Goal: Transaction & Acquisition: Obtain resource

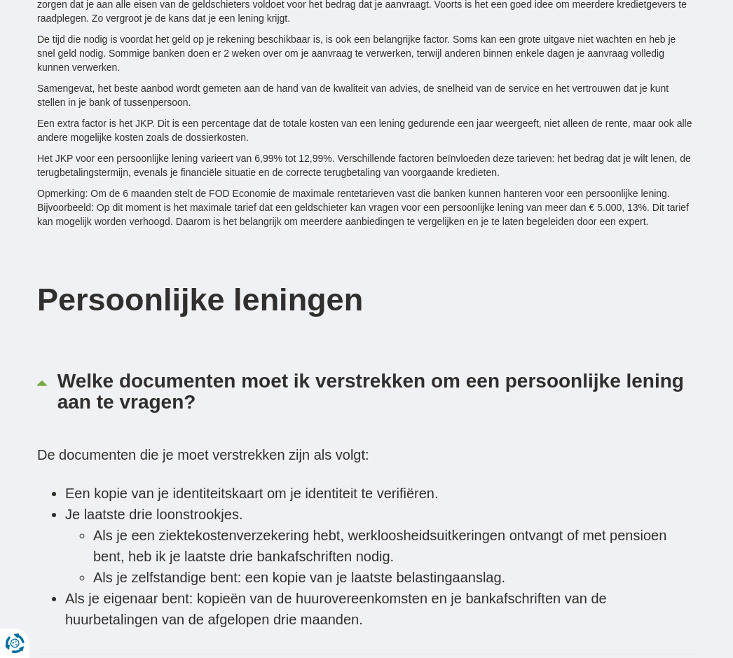
scroll to position [3312, 0]
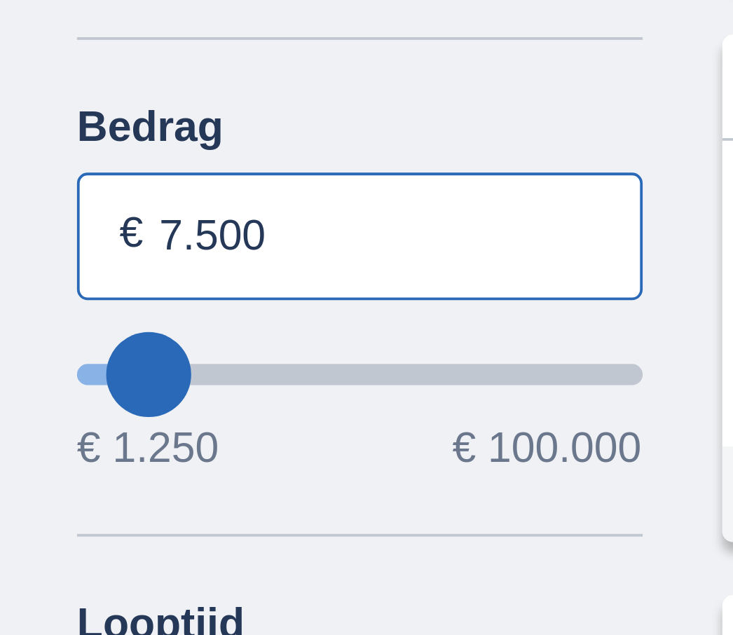
click at [83, 472] on input "7.500" at bounding box center [111, 489] width 149 height 34
click at [48, 472] on input "7.500" at bounding box center [111, 489] width 149 height 34
type input "7"
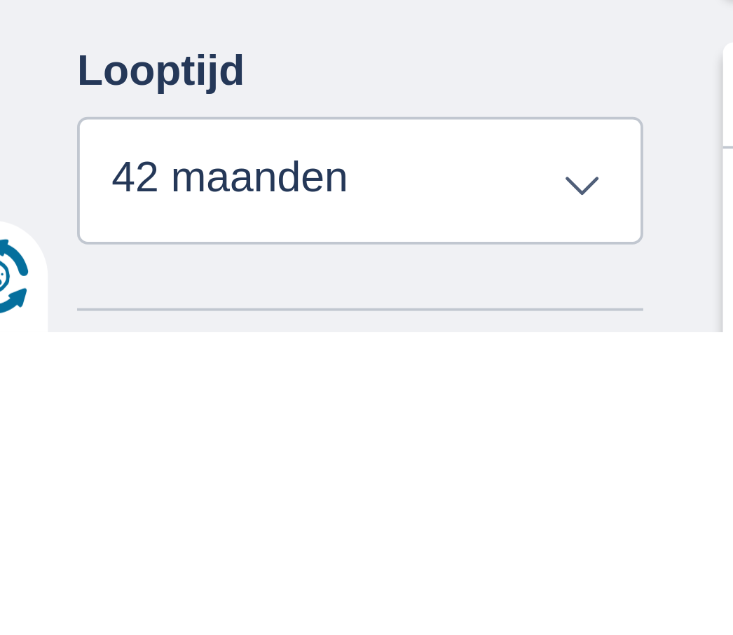
scroll to position [27, 0]
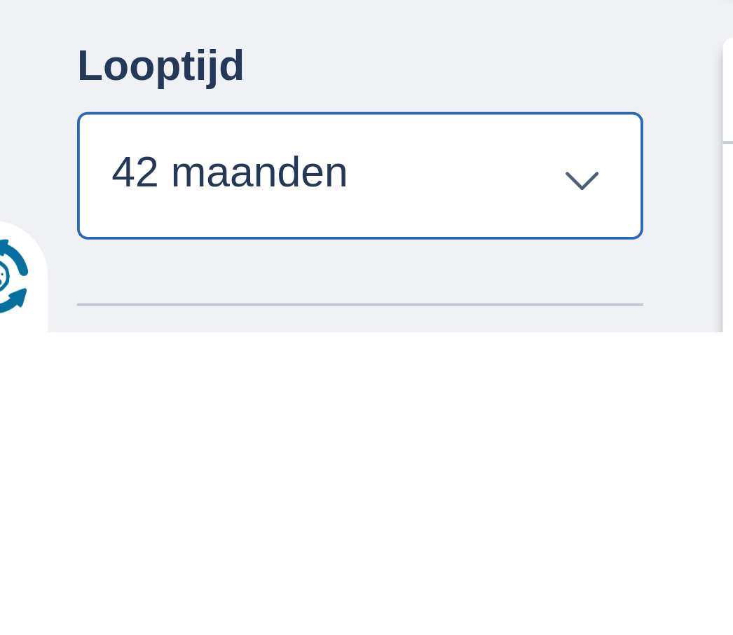
click at [45, 576] on select "12 maanden 18 maanden 24 maanden 30 maanden 36 maanden 42 maanden" at bounding box center [111, 593] width 149 height 34
type input "100.000"
type input "99250"
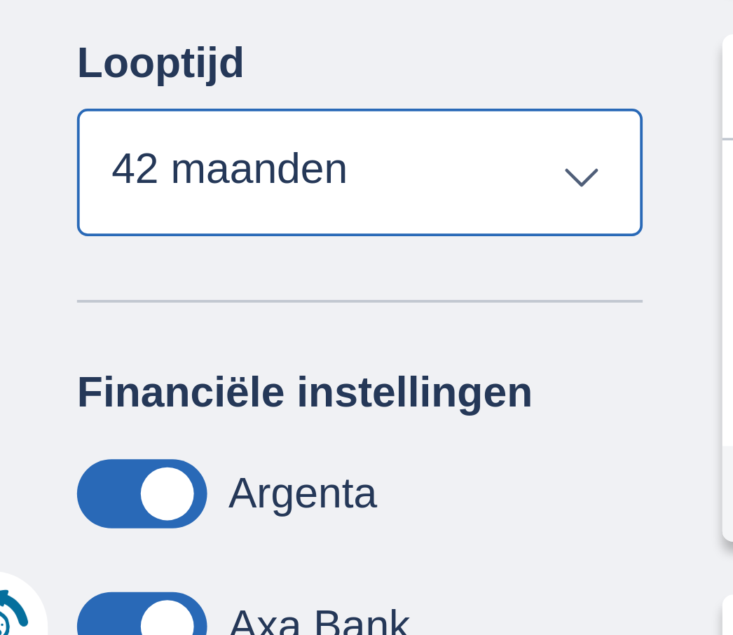
select select "120"
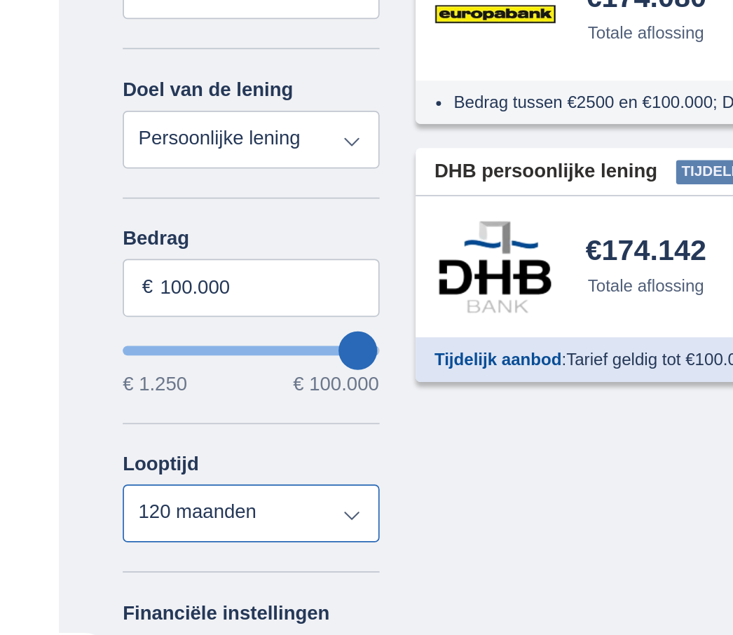
scroll to position [179, 0]
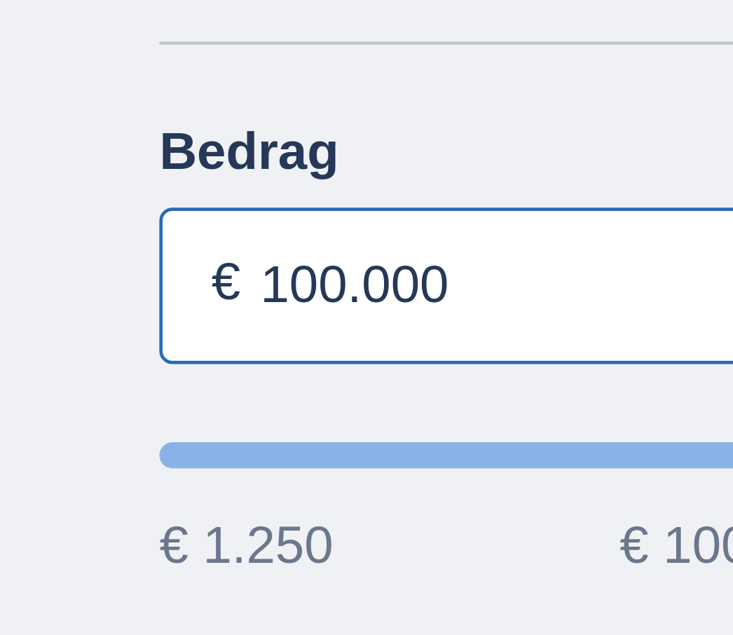
click at [75, 293] on input "100.000" at bounding box center [111, 310] width 149 height 34
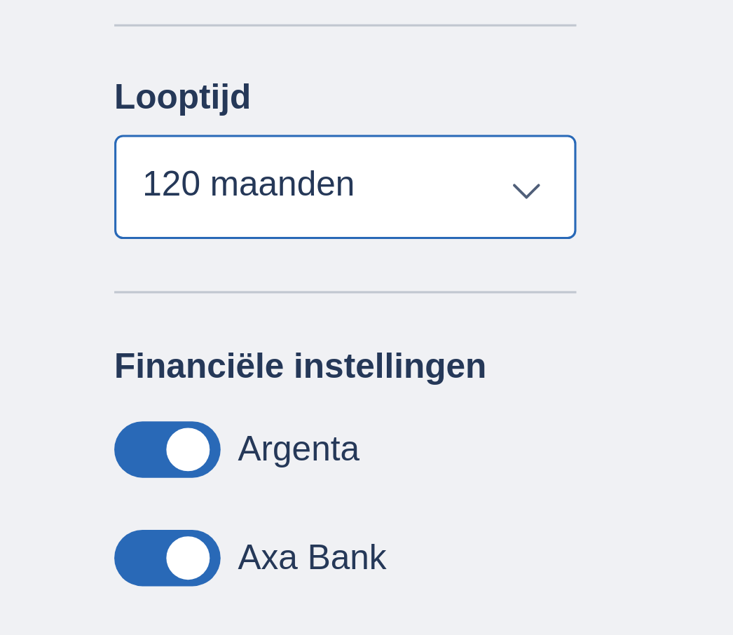
click at [132, 424] on select "12 maanden 18 maanden 24 maanden 30 maanden 36 maanden 42 maanden 48 maanden 60…" at bounding box center [111, 441] width 149 height 34
type input "100.000"
type input "99250"
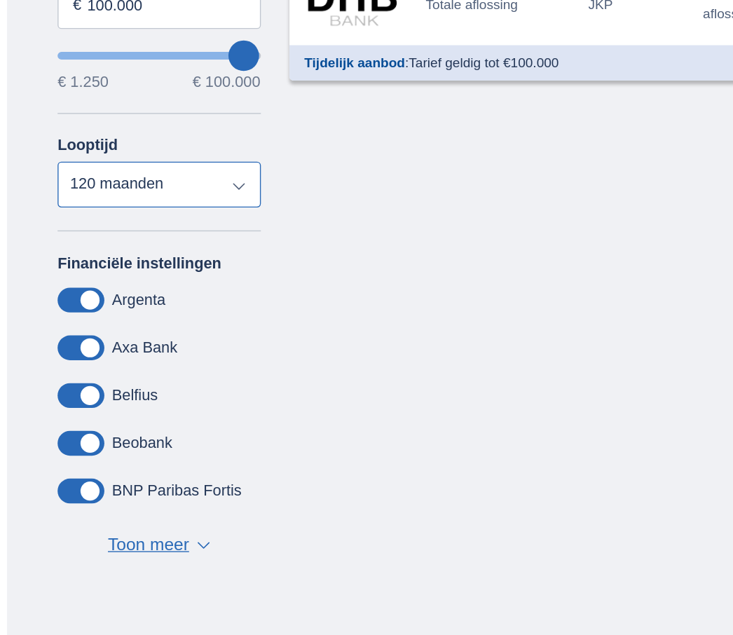
scroll to position [368, 0]
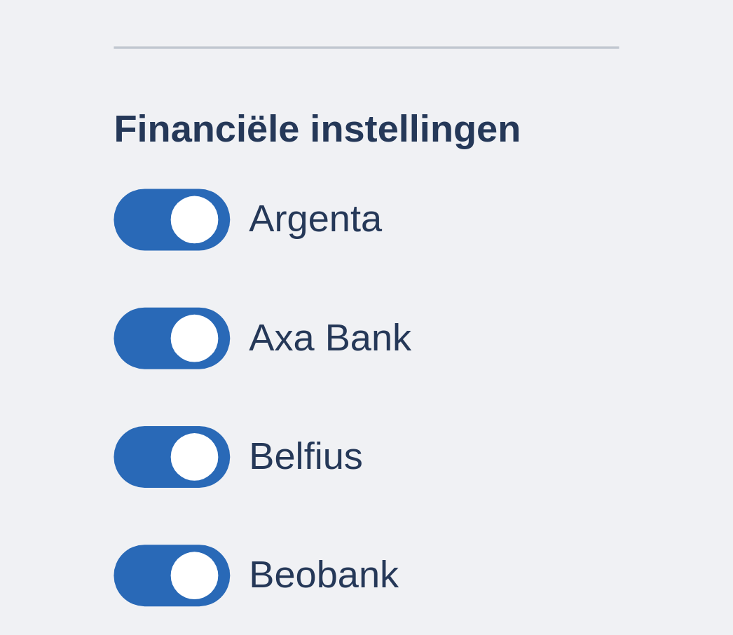
click at [62, 327] on span at bounding box center [54, 336] width 34 height 18
click at [0, 0] on input "checkbox" at bounding box center [0, 0] width 0 height 0
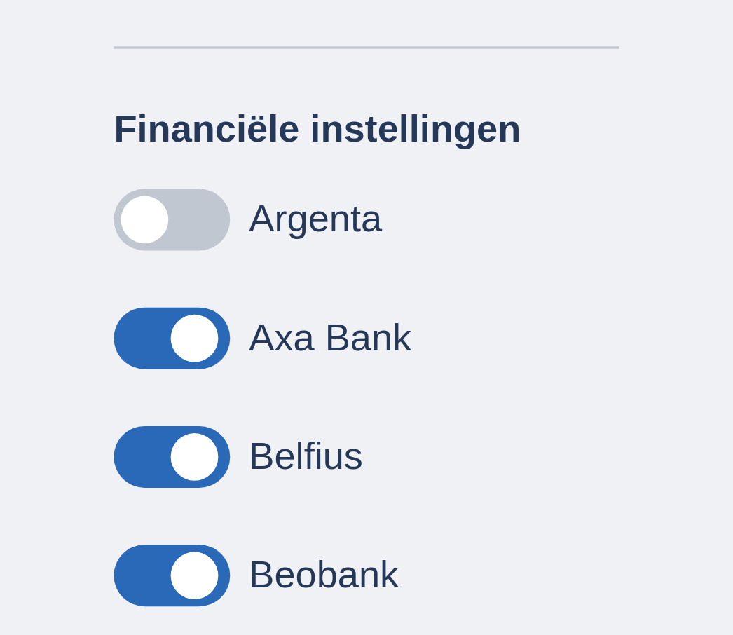
click at [102, 330] on label "Argenta" at bounding box center [96, 336] width 39 height 13
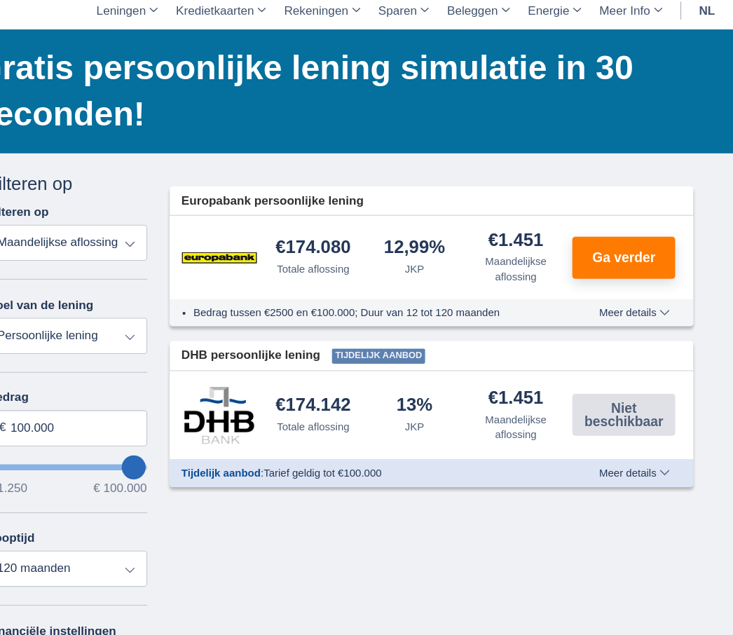
scroll to position [81, 0]
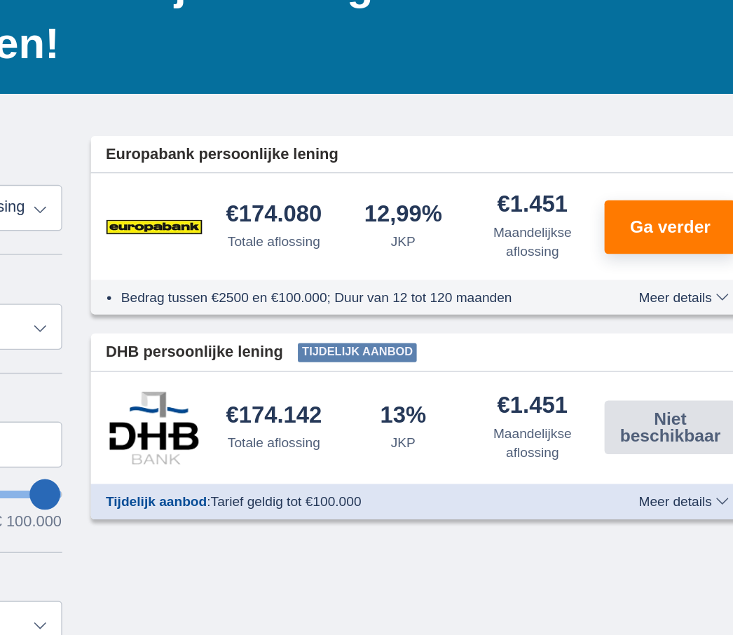
click at [602, 242] on span "Ga verder" at bounding box center [631, 248] width 59 height 13
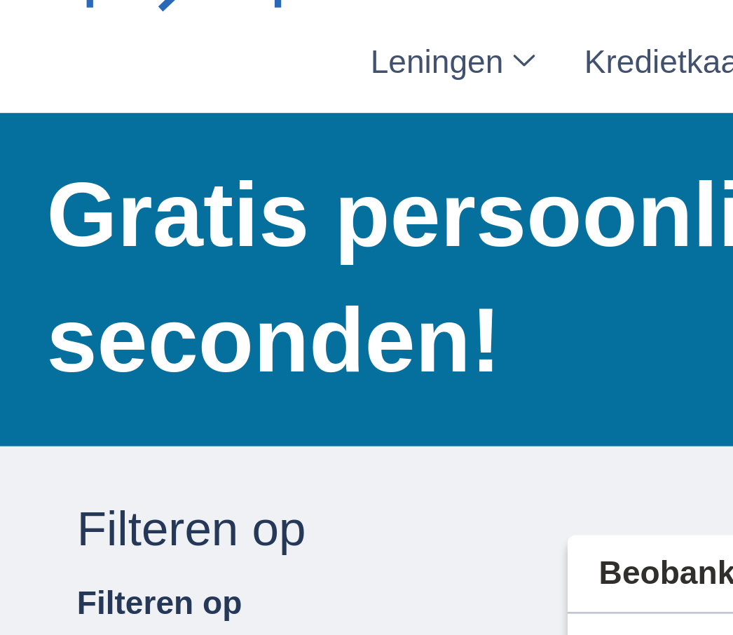
scroll to position [72, 0]
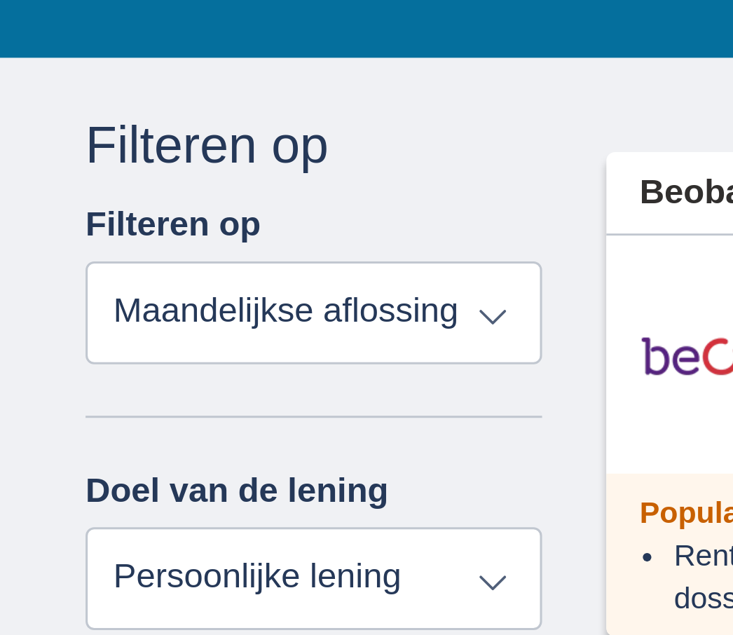
click at [122, 227] on select "Totale aflossing JKP Maandelijkse aflossing" at bounding box center [111, 244] width 149 height 34
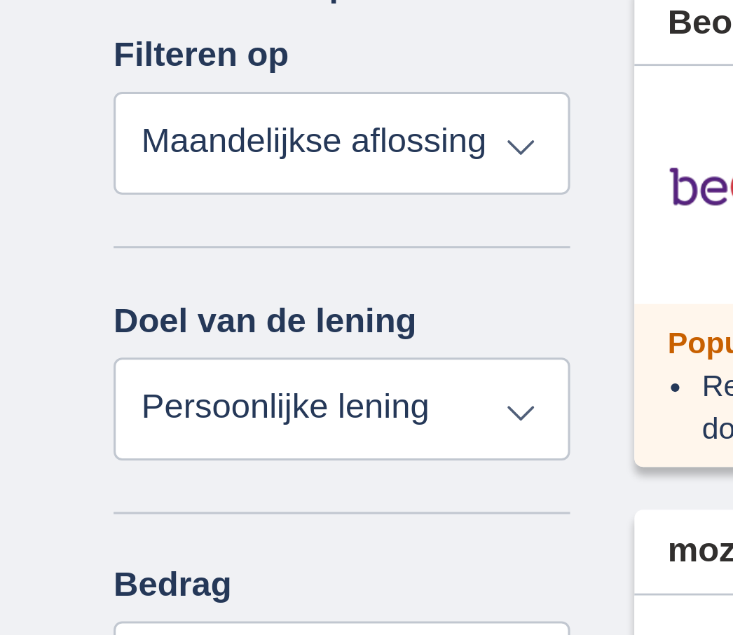
click at [114, 227] on select "Totale aflossing JKP Maandelijkse aflossing" at bounding box center [111, 244] width 149 height 34
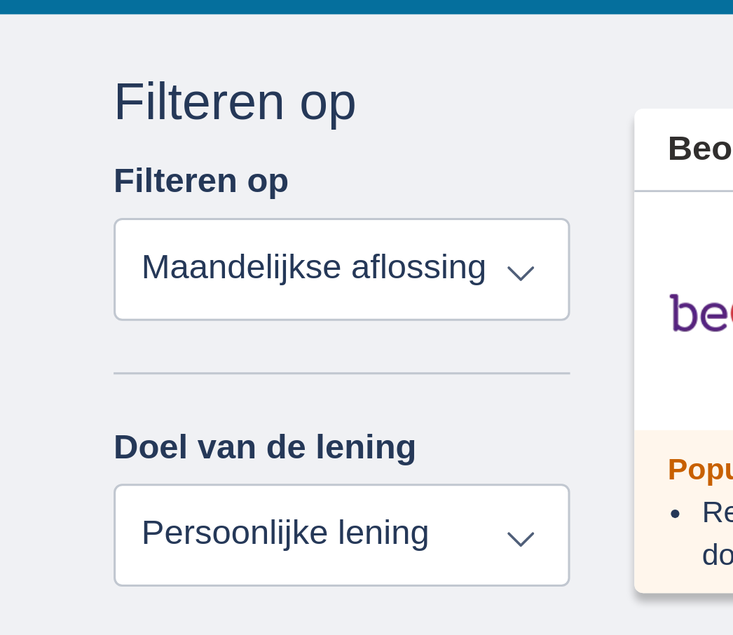
click at [150, 227] on select "Totale aflossing JKP Maandelijkse aflossing" at bounding box center [111, 244] width 149 height 34
select select "trp+"
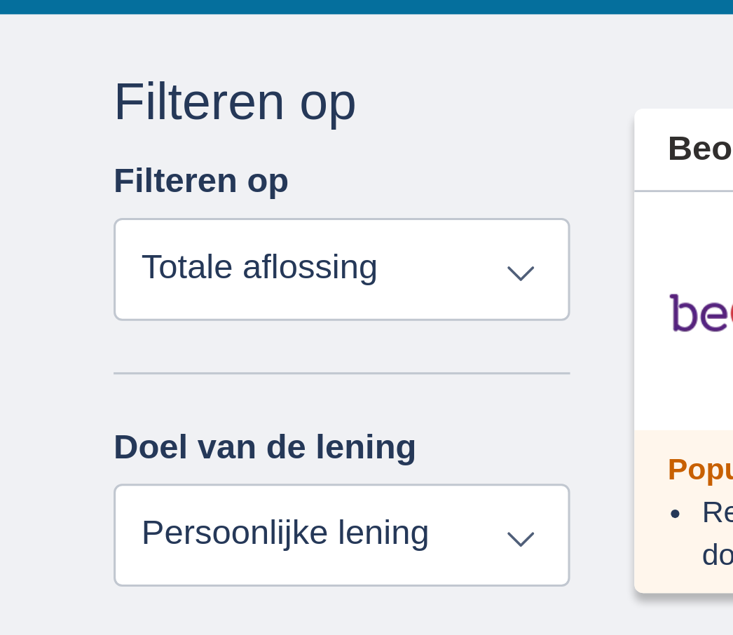
click at [123, 314] on select "Persoonlijke lening Auto Moto / fiets Mobilhome / caravan Renovatie Energie Sch…" at bounding box center [111, 331] width 149 height 34
